Goal: Check status: Check status

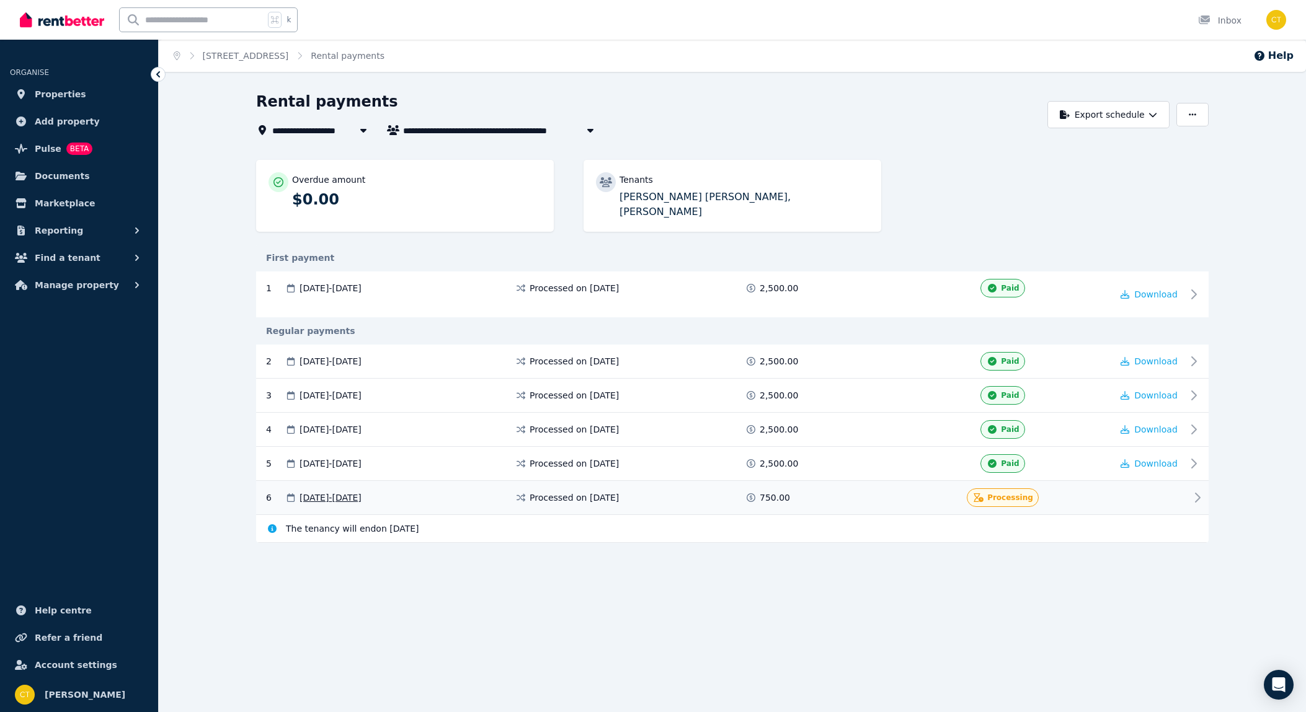
click at [565, 492] on span "Processed on [DATE]" at bounding box center [574, 498] width 89 height 12
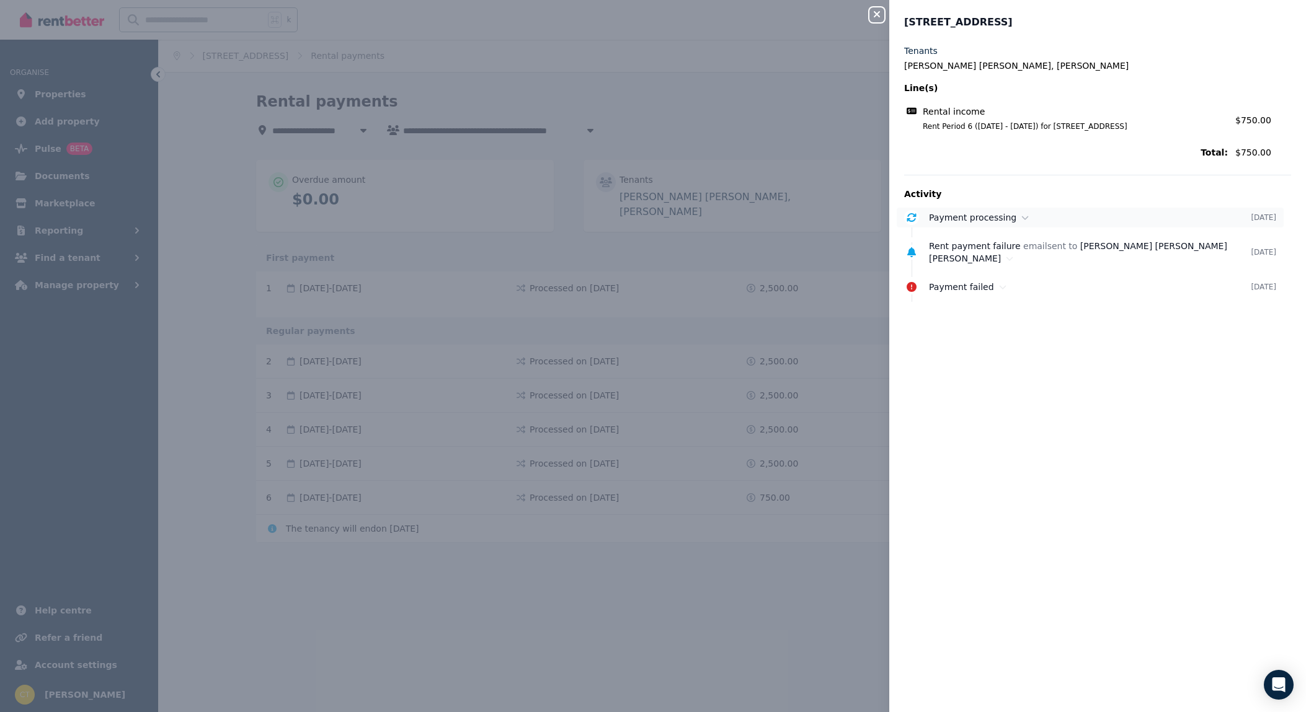
click at [1021, 216] on icon at bounding box center [1024, 217] width 7 height 9
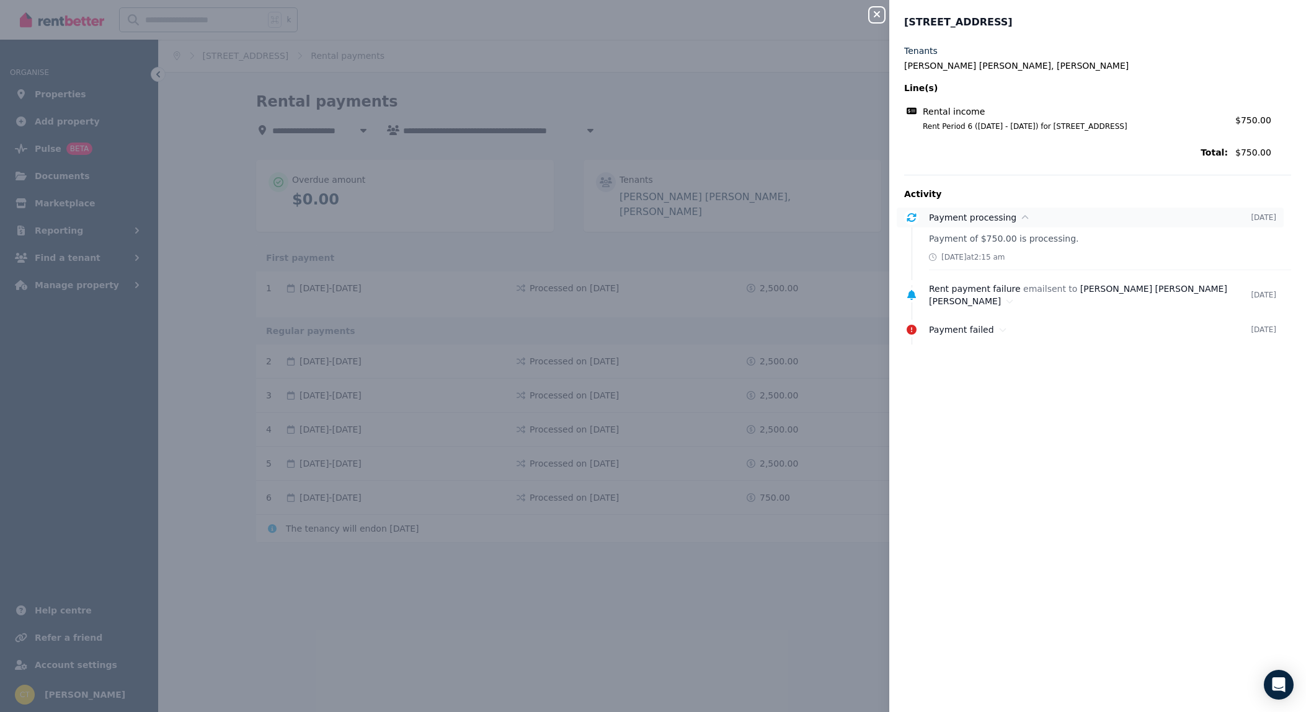
click at [1021, 216] on icon at bounding box center [1024, 217] width 7 height 9
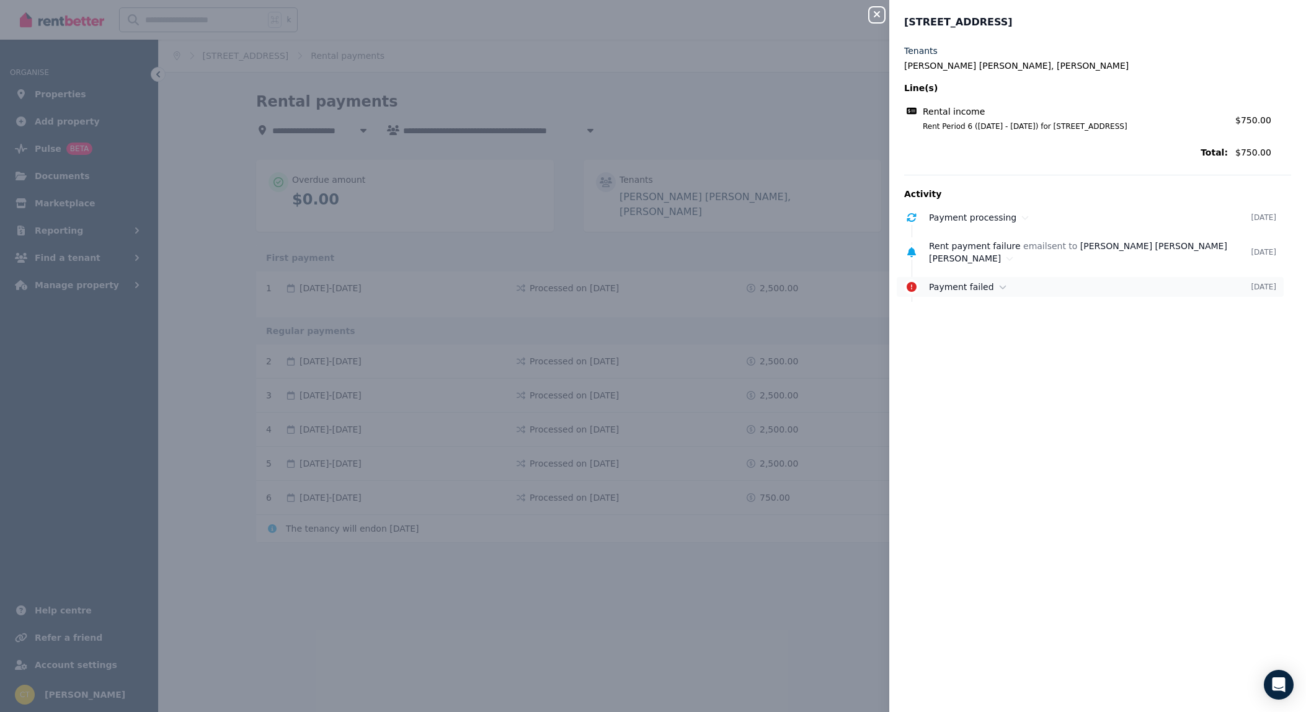
click at [1001, 285] on icon at bounding box center [1002, 287] width 7 height 9
click at [999, 267] on ul "Payment processing [DATE] Rent payment failure email sent to [PERSON_NAME] [PER…" at bounding box center [1097, 252] width 387 height 89
click at [1006, 259] on icon at bounding box center [1009, 259] width 7 height 4
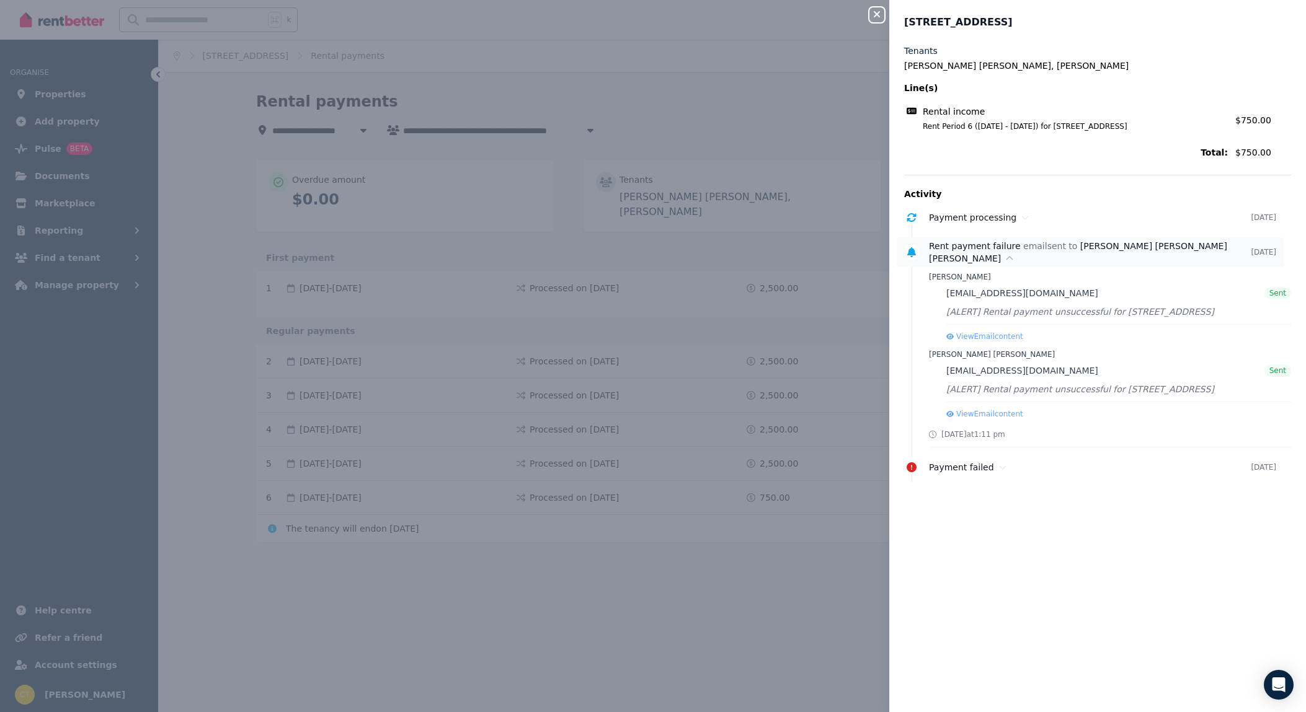
click at [1006, 259] on icon at bounding box center [1009, 258] width 7 height 9
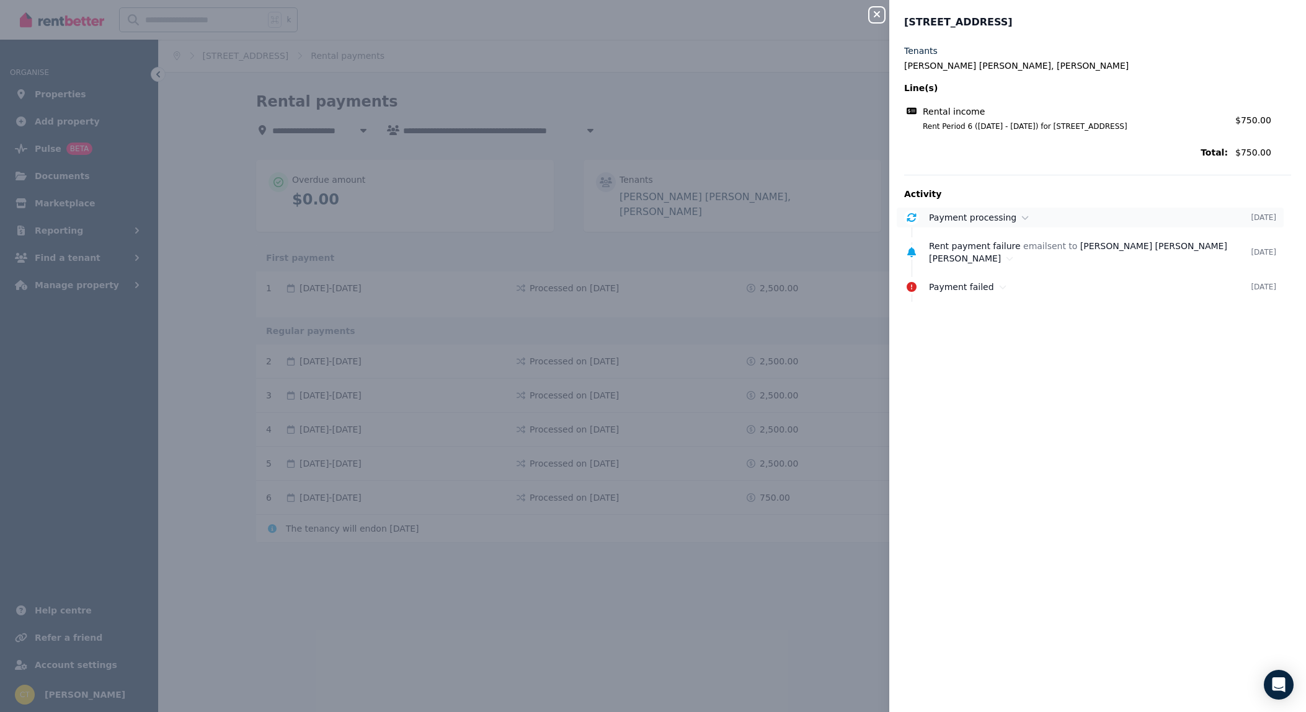
click at [1014, 220] on div "Payment processing" at bounding box center [1090, 217] width 322 height 12
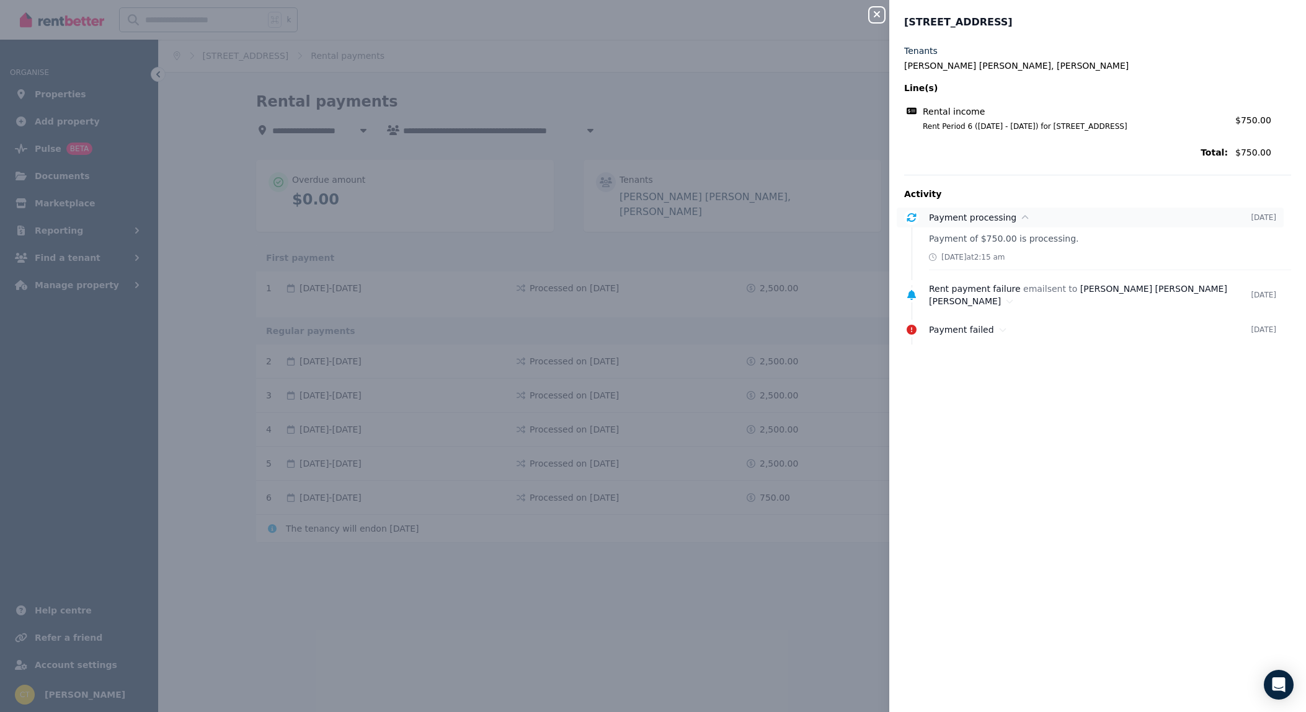
click at [1014, 220] on div "Payment processing" at bounding box center [1090, 217] width 322 height 12
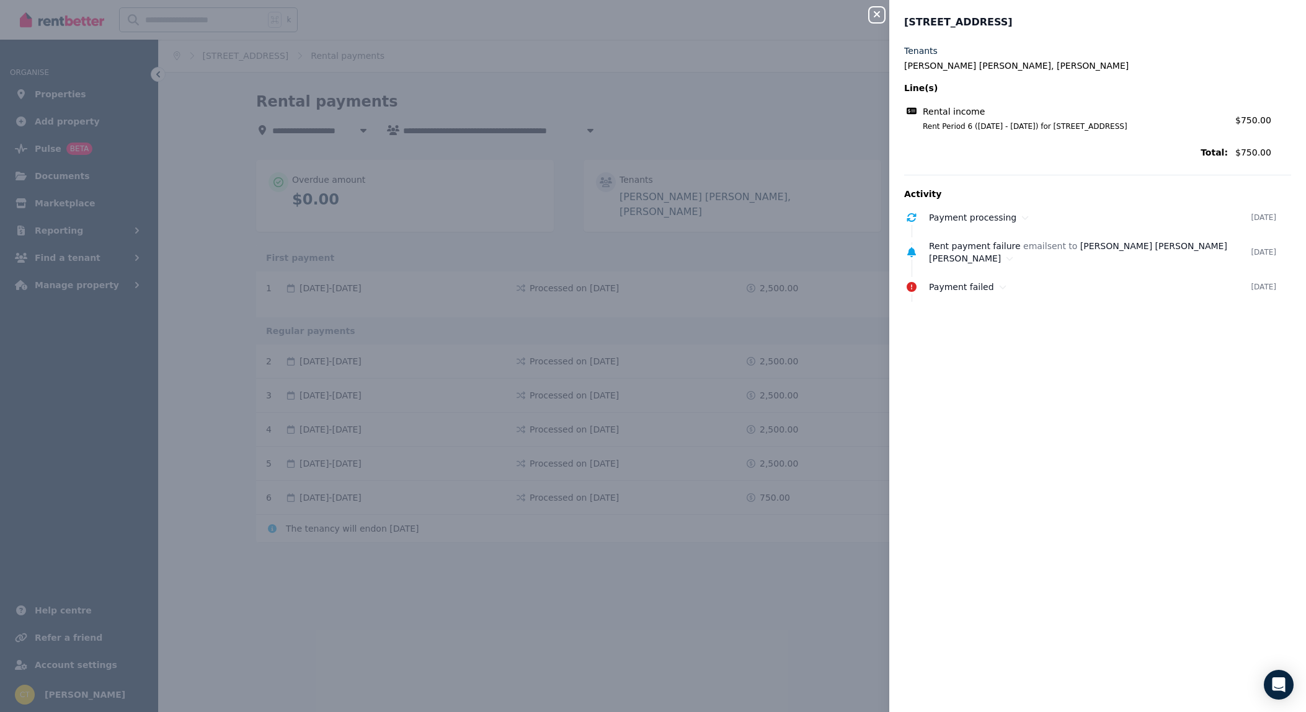
click at [668, 81] on div "Close panel 2 [GEOGRAPHIC_DATA], [GEOGRAPHIC_DATA] Tenants [PERSON_NAME] [PERSO…" at bounding box center [653, 356] width 1306 height 712
